Goal: Transaction & Acquisition: Purchase product/service

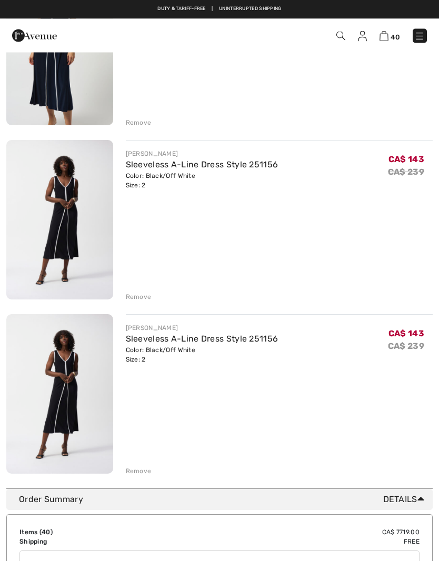
scroll to position [6638, 0]
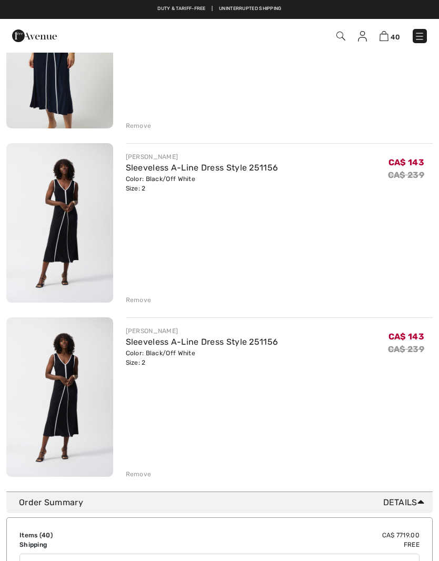
click at [137, 475] on div "Remove" at bounding box center [139, 473] width 26 height 9
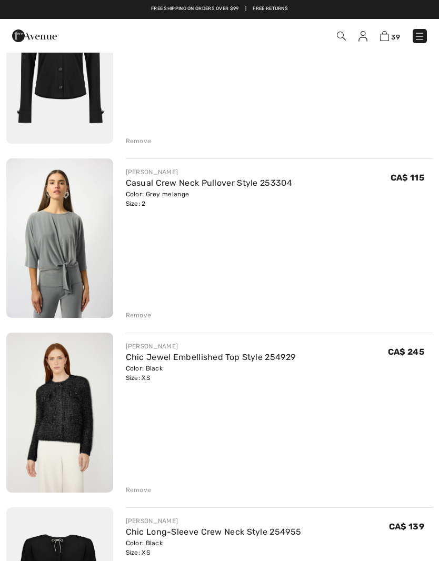
scroll to position [2955, 0]
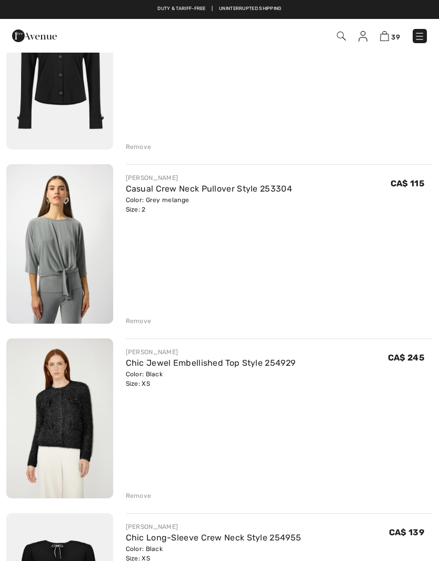
click at [239, 459] on div "FRANK LYMAN Chic Jewel Embellished Top Style 254929 Color: Black Size: XS Final…" at bounding box center [279, 419] width 307 height 162
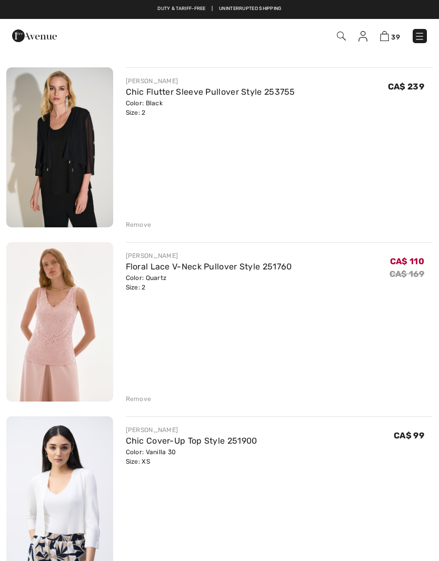
scroll to position [1129, 0]
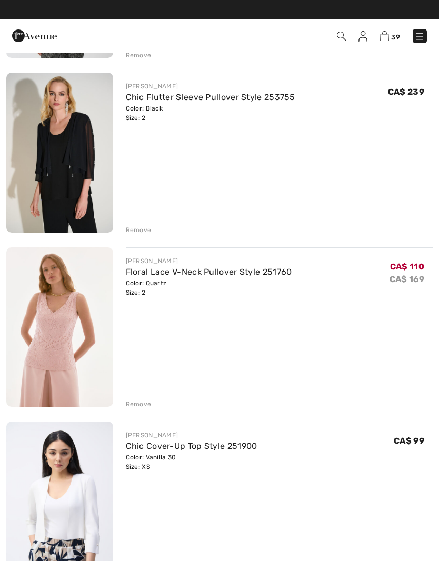
click at [243, 272] on link "Floral Lace V-Neck Pullover Style 251760" at bounding box center [209, 272] width 166 height 10
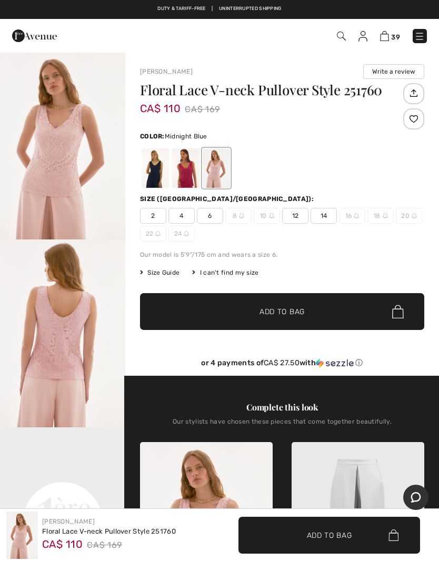
click at [157, 171] on div at bounding box center [154, 167] width 27 height 39
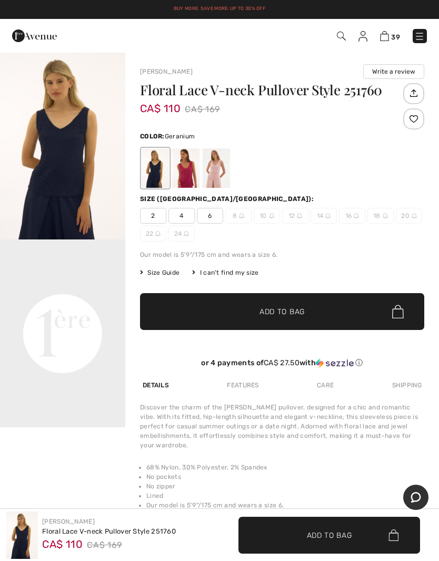
click at [187, 170] on div at bounding box center [185, 167] width 27 height 39
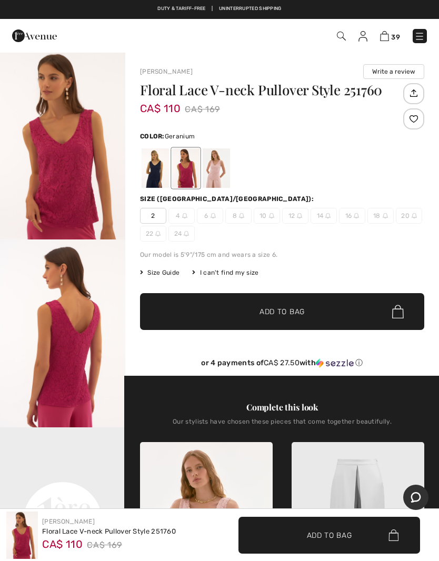
click at [384, 32] on img at bounding box center [384, 36] width 9 height 10
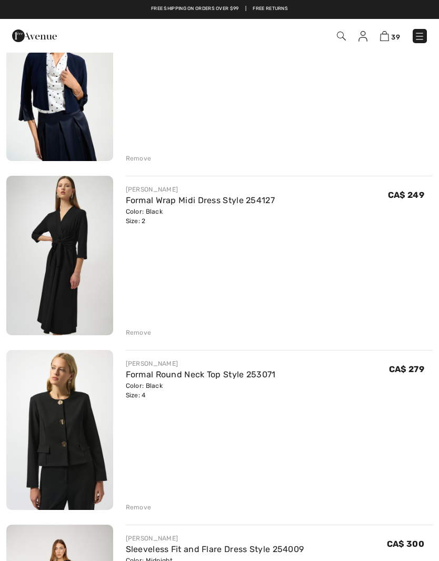
scroll to position [5197, 0]
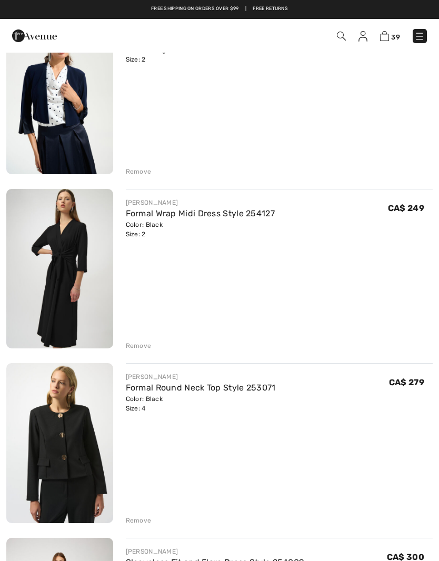
click at [237, 211] on link "Formal Wrap Midi Dress Style 254127" at bounding box center [200, 213] width 149 height 10
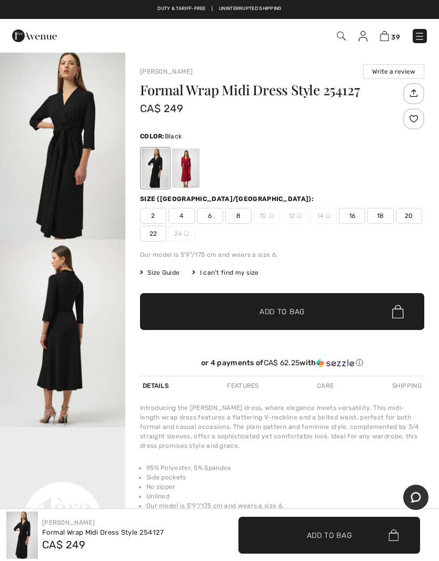
scroll to position [65, 0]
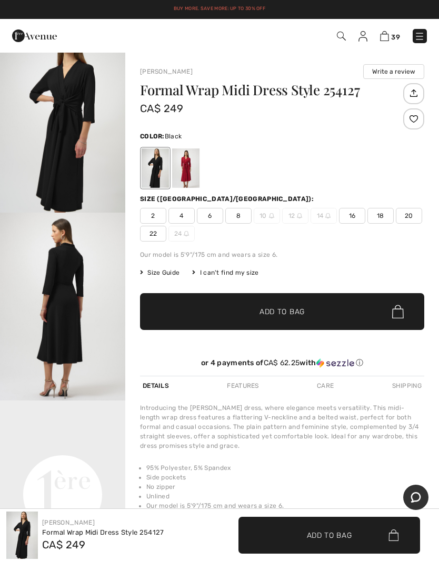
click at [74, 108] on img "1 / 2" at bounding box center [62, 119] width 125 height 188
click at [418, 36] on img at bounding box center [419, 36] width 11 height 11
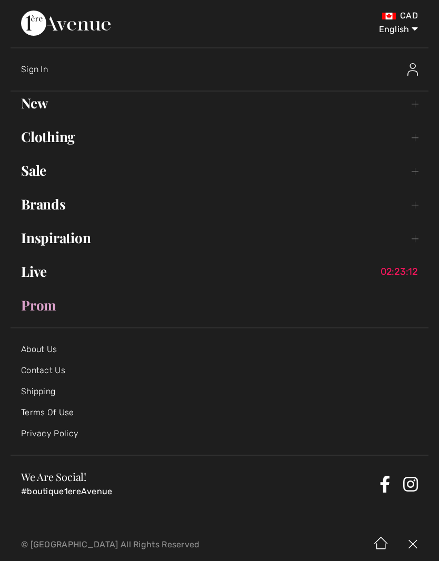
click at [53, 209] on link "Brands Open submenu" at bounding box center [220, 203] width 418 height 23
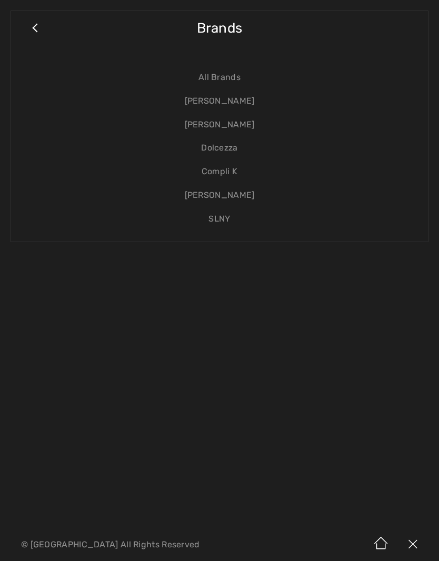
click at [228, 124] on link "[PERSON_NAME]" at bounding box center [219, 125] width 395 height 24
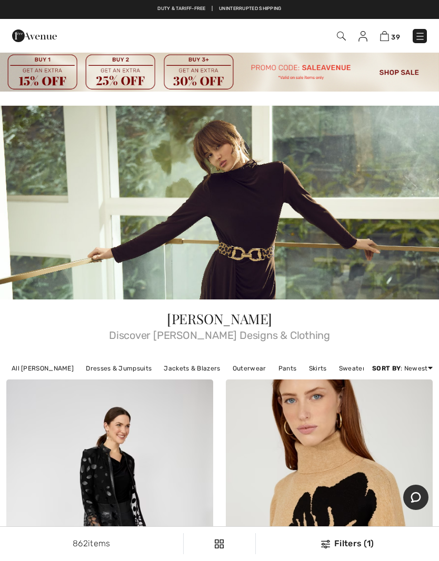
click at [101, 367] on link "Dresses & Jumpsuits" at bounding box center [118, 368] width 76 height 14
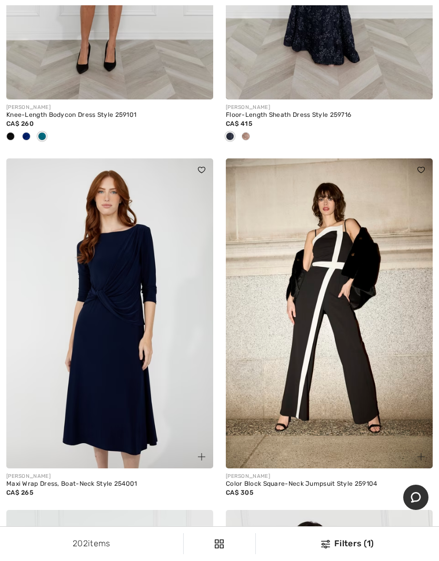
scroll to position [2808, 0]
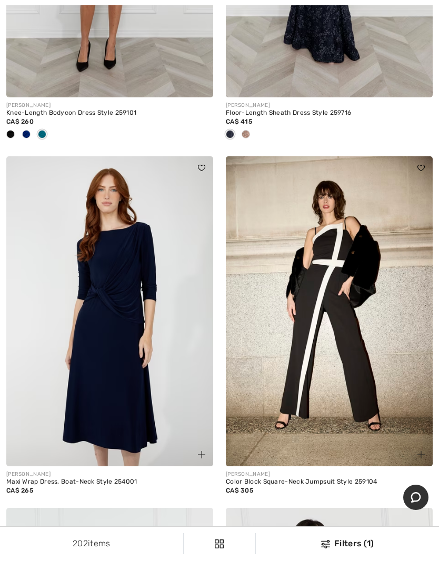
click at [114, 401] on img at bounding box center [109, 311] width 207 height 310
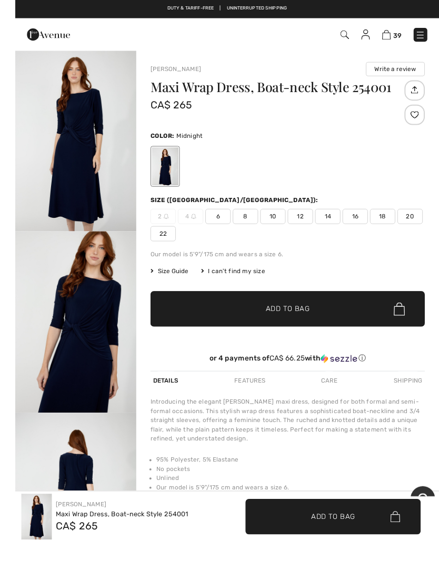
scroll to position [5, 0]
